Goal: Navigation & Orientation: Find specific page/section

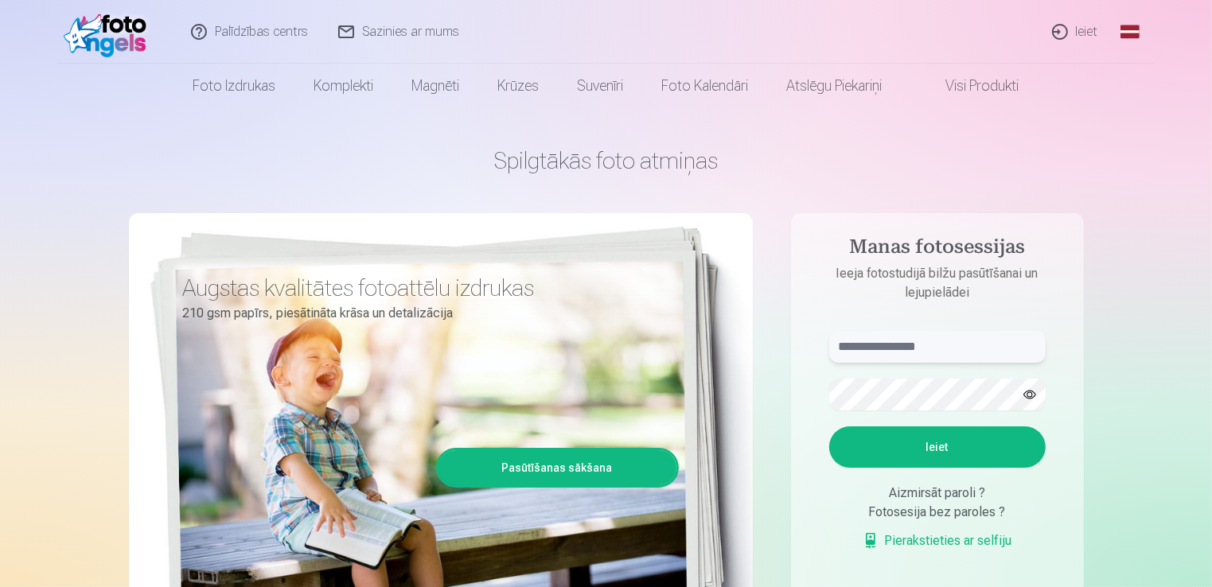
click at [859, 349] on input "text" at bounding box center [937, 347] width 216 height 32
